Goal: Task Accomplishment & Management: Use online tool/utility

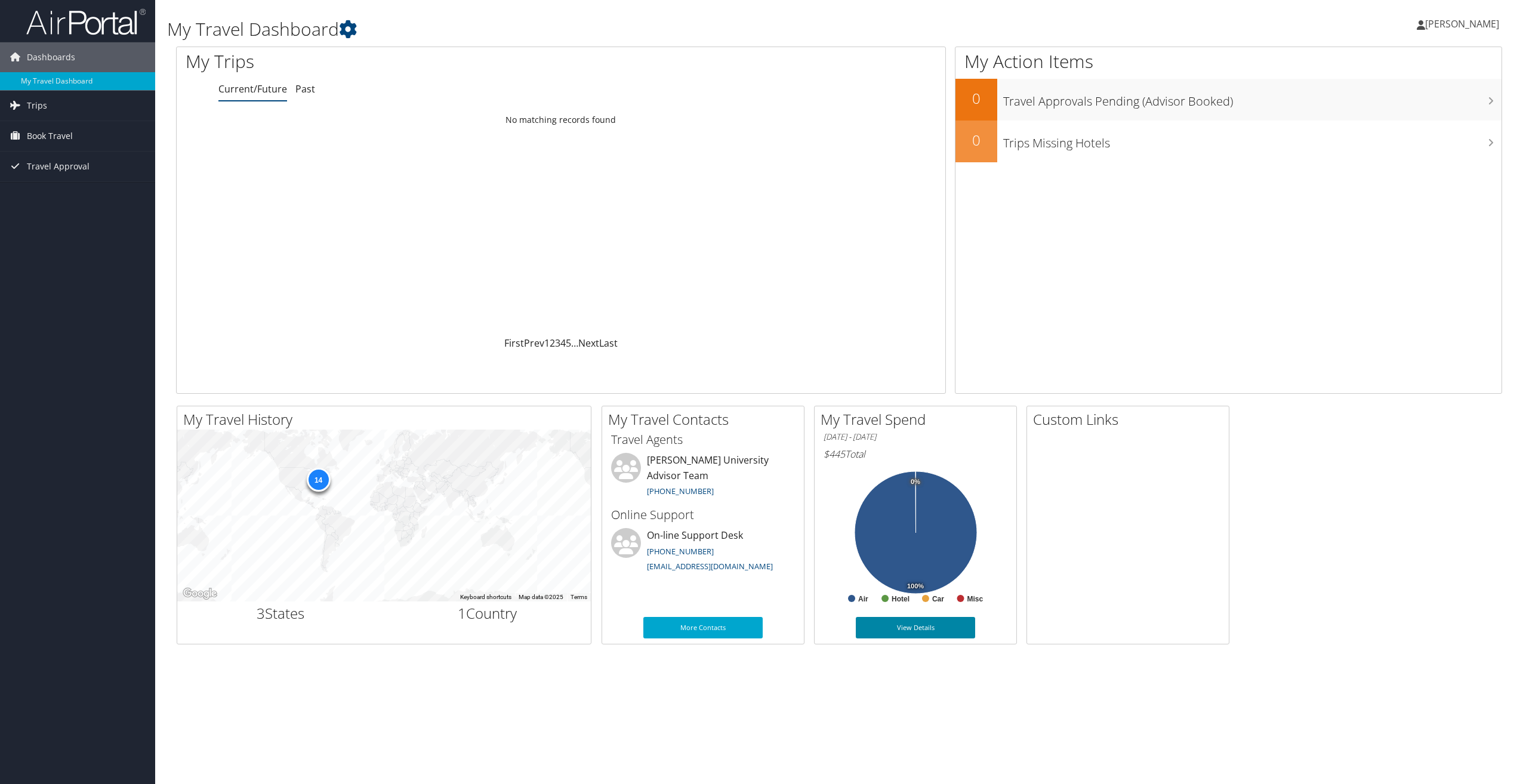
click at [906, 623] on link "View Details" at bounding box center [915, 627] width 119 height 21
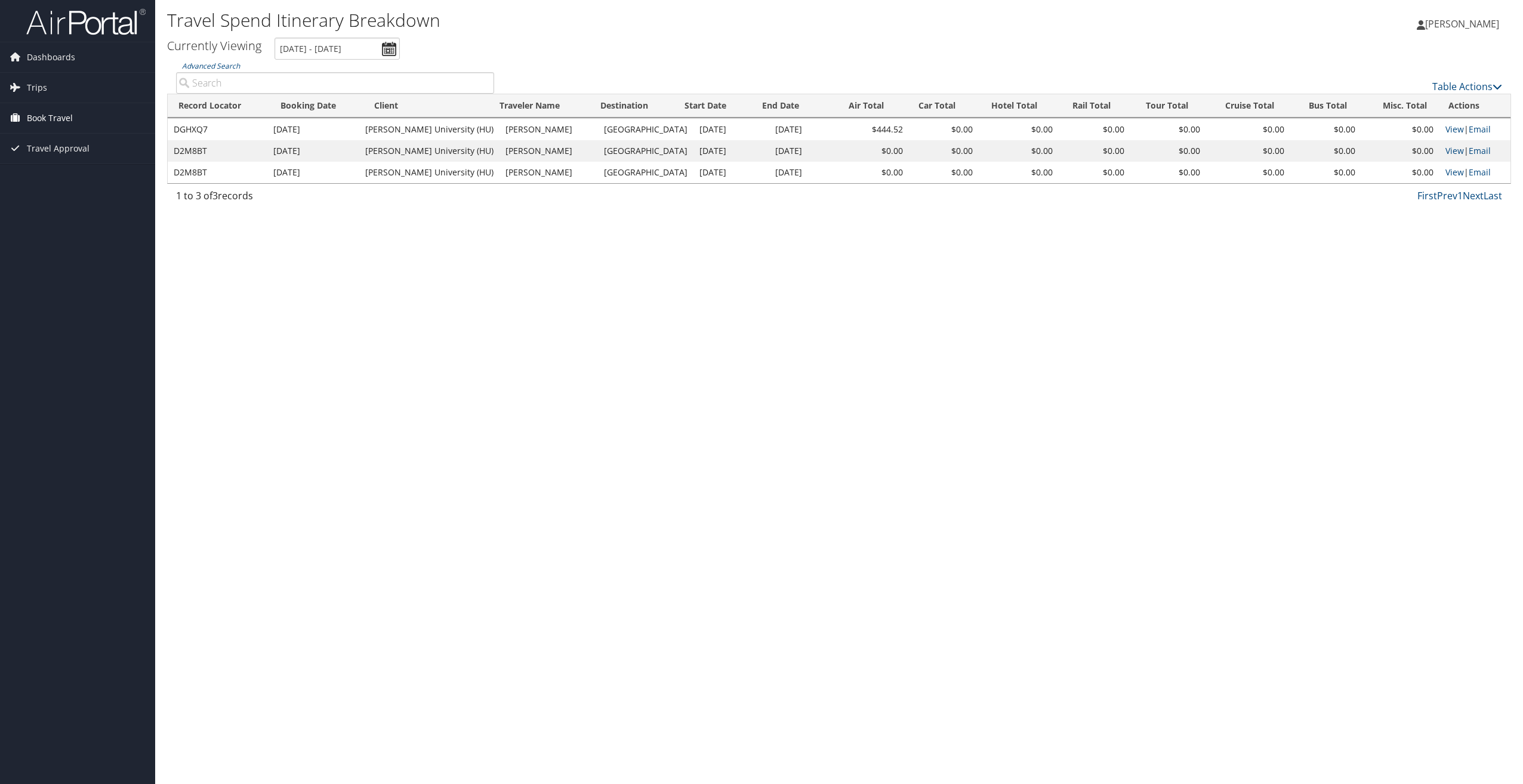
click at [41, 119] on span "Book Travel" at bounding box center [50, 118] width 46 height 30
click at [51, 179] on link "Book/Manage Online Trips" at bounding box center [78, 177] width 156 height 18
